Goal: Find specific page/section

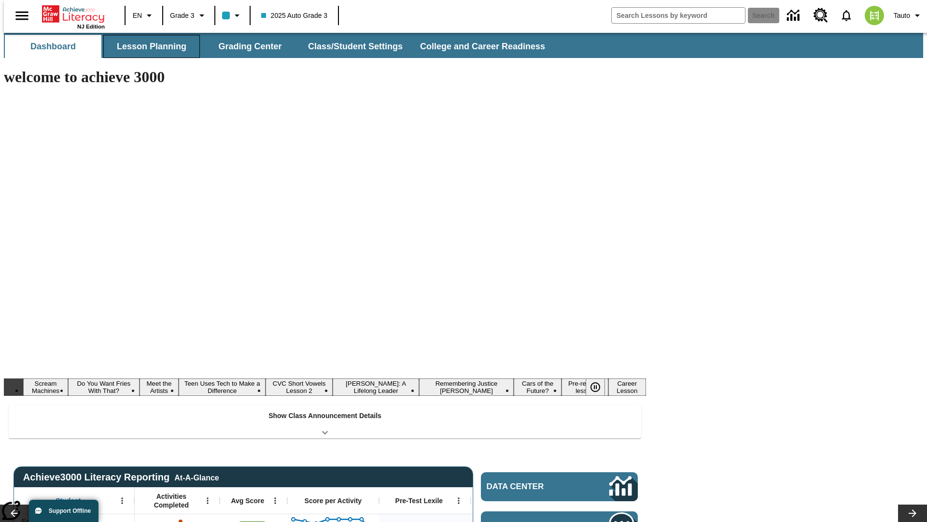
click at [148, 46] on button "Lesson Planning" at bounding box center [151, 46] width 97 height 23
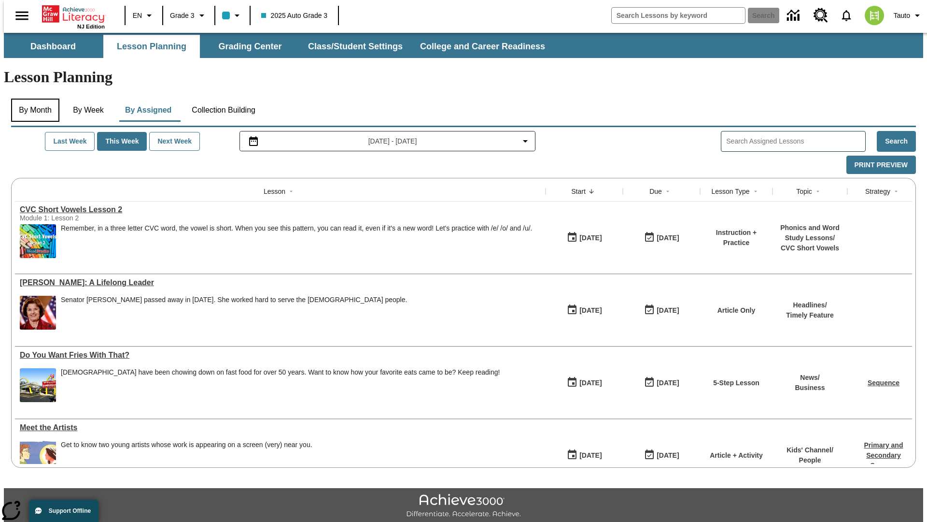
click at [32, 99] on button "By Month" at bounding box center [35, 110] width 48 height 23
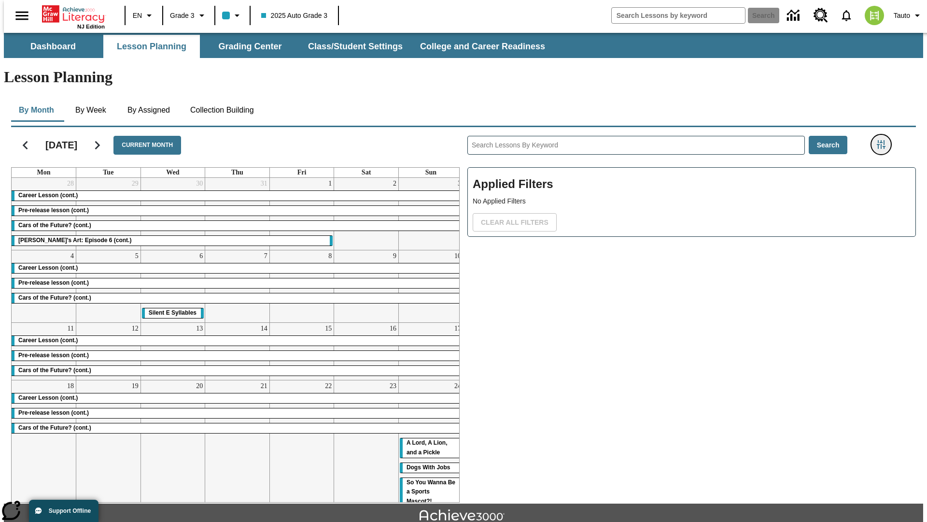
click at [884, 140] on icon "Filters Side menu" at bounding box center [881, 144] width 9 height 9
